Goal: Task Accomplishment & Management: Manage account settings

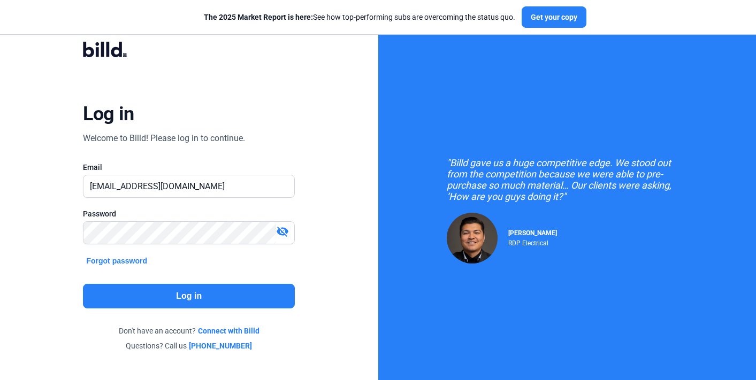
click at [229, 302] on button "Log in" at bounding box center [189, 296] width 212 height 25
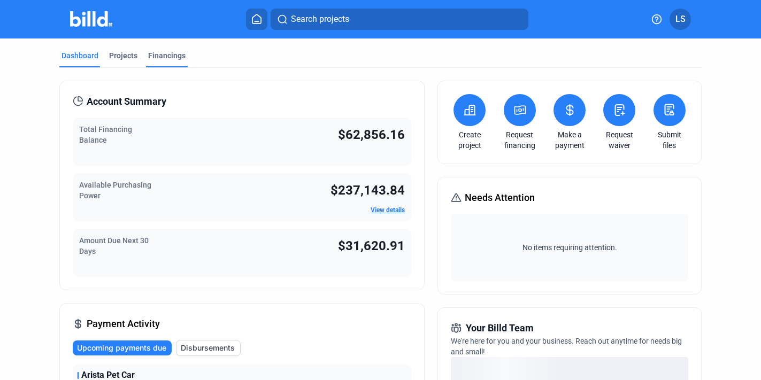
click at [165, 57] on div "Financings" at bounding box center [166, 55] width 37 height 11
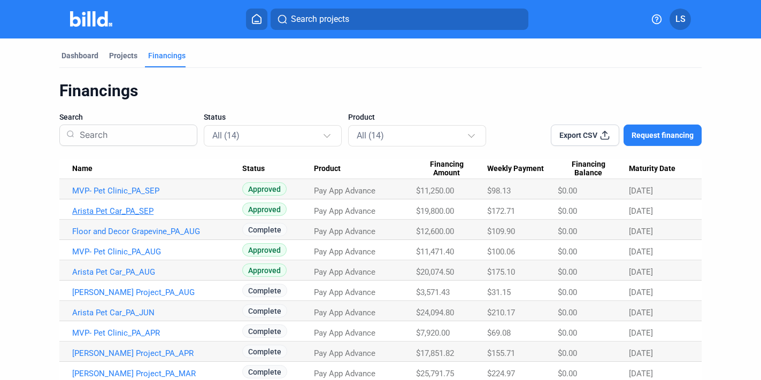
click at [152, 207] on link "Arista Pet Car_PA_SEP" at bounding box center [157, 212] width 170 height 10
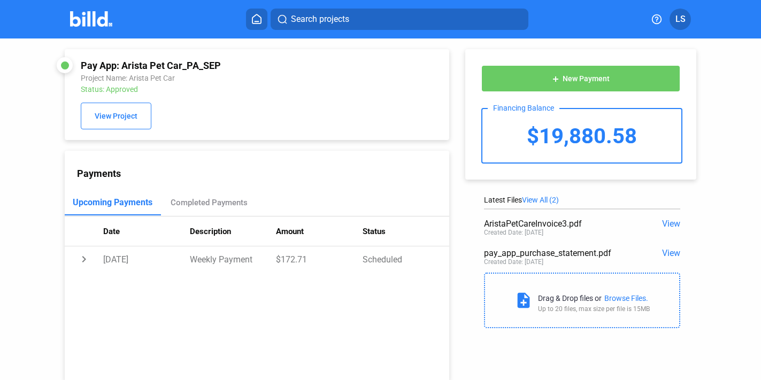
click at [250, 264] on td "Weekly Payment" at bounding box center [233, 260] width 87 height 26
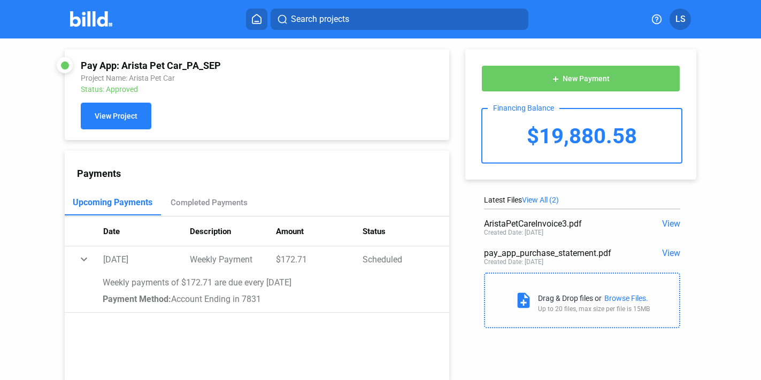
click at [136, 108] on button "View Project" at bounding box center [116, 116] width 71 height 27
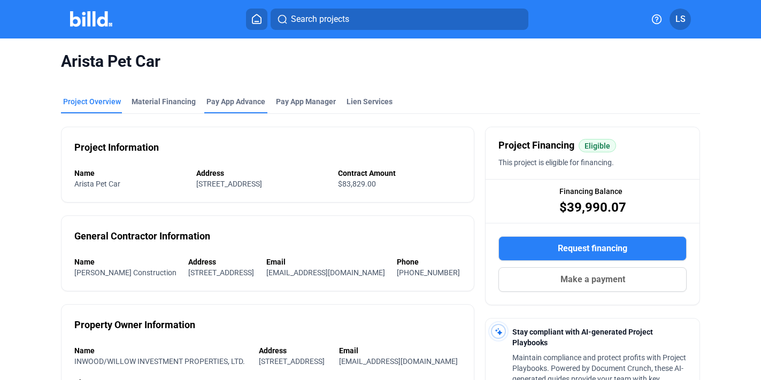
click at [231, 99] on div "Pay App Advance" at bounding box center [236, 101] width 59 height 11
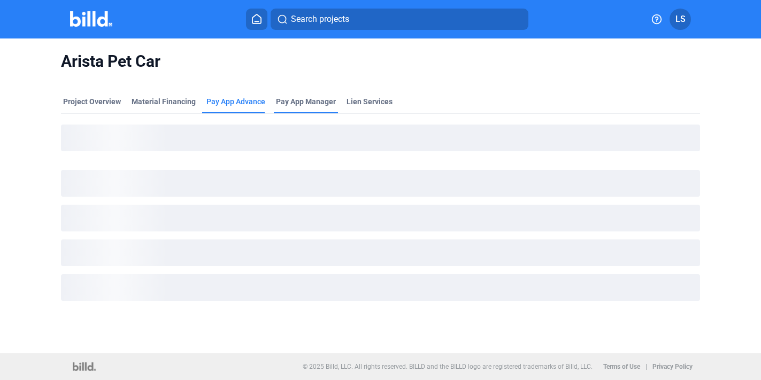
click at [297, 108] on div "Pay App Manager" at bounding box center [306, 104] width 64 height 17
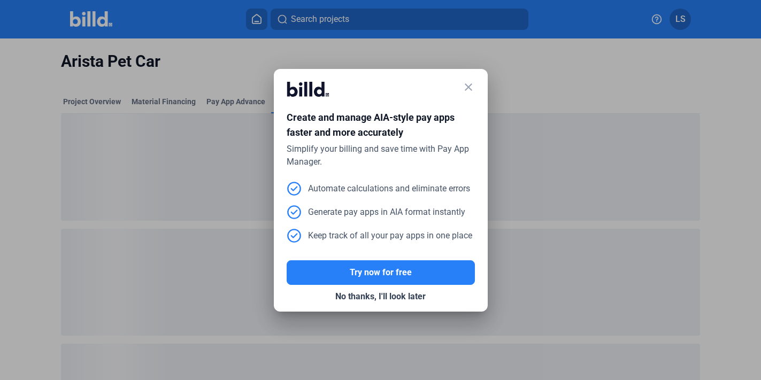
click at [466, 81] on mat-icon "close" at bounding box center [468, 87] width 13 height 13
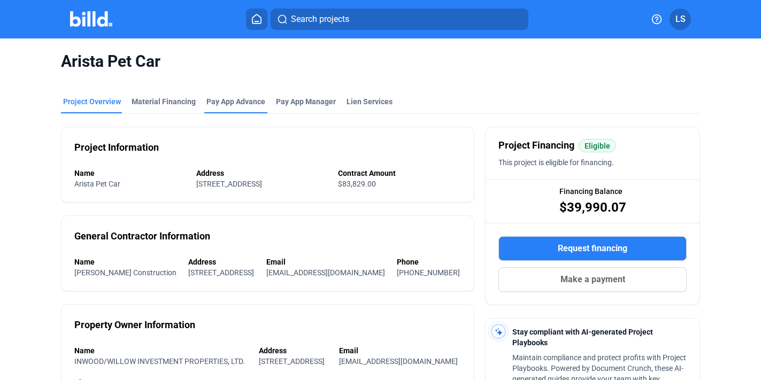
click at [218, 104] on div "Pay App Advance" at bounding box center [236, 101] width 59 height 11
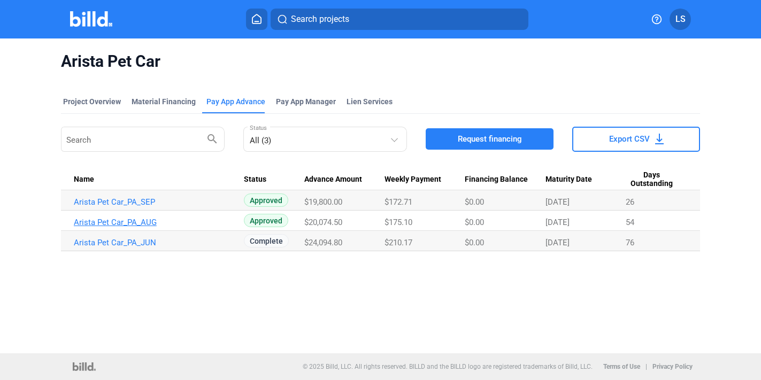
click at [208, 221] on link "Arista Pet Car_PA_AUG" at bounding box center [159, 223] width 170 height 10
click at [151, 223] on link "Arista Pet Car_PA_AUG" at bounding box center [159, 223] width 170 height 10
